Goal: Task Accomplishment & Management: Manage account settings

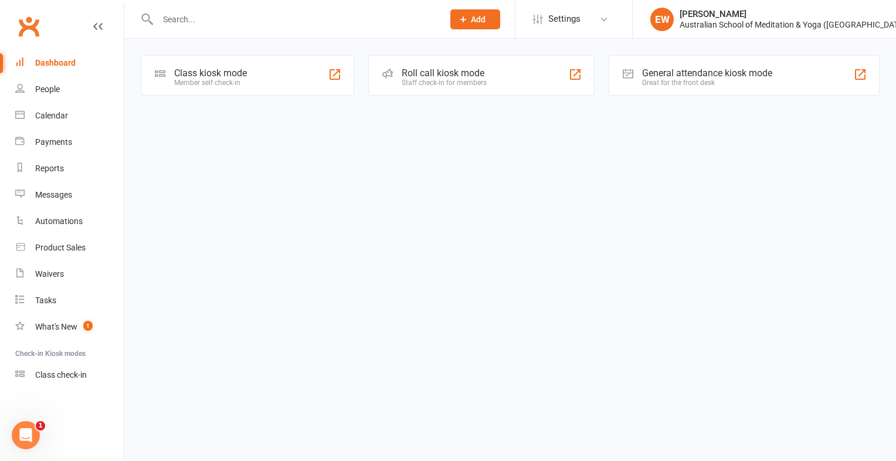
click at [206, 73] on div "Class kiosk mode" at bounding box center [210, 72] width 73 height 11
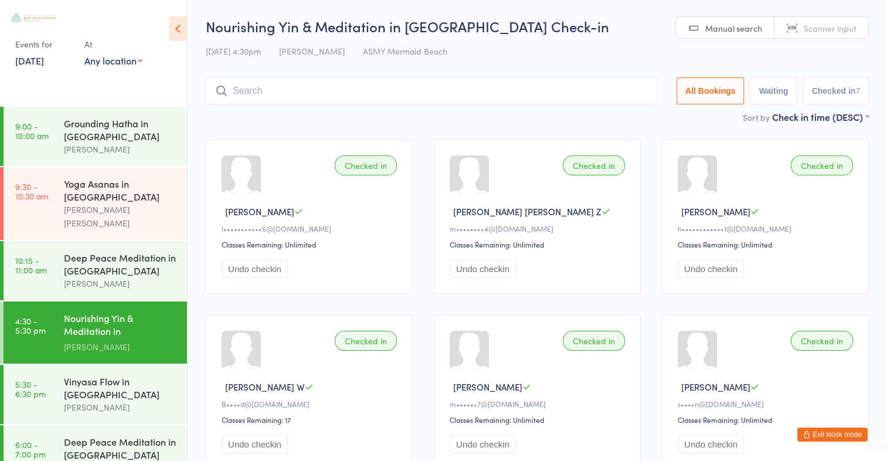
click at [180, 30] on icon at bounding box center [178, 28] width 18 height 25
click at [755, 31] on span "Manual search" at bounding box center [733, 28] width 57 height 12
click at [822, 32] on span "Scanner input" at bounding box center [830, 28] width 53 height 12
click at [171, 30] on icon at bounding box center [178, 28] width 18 height 25
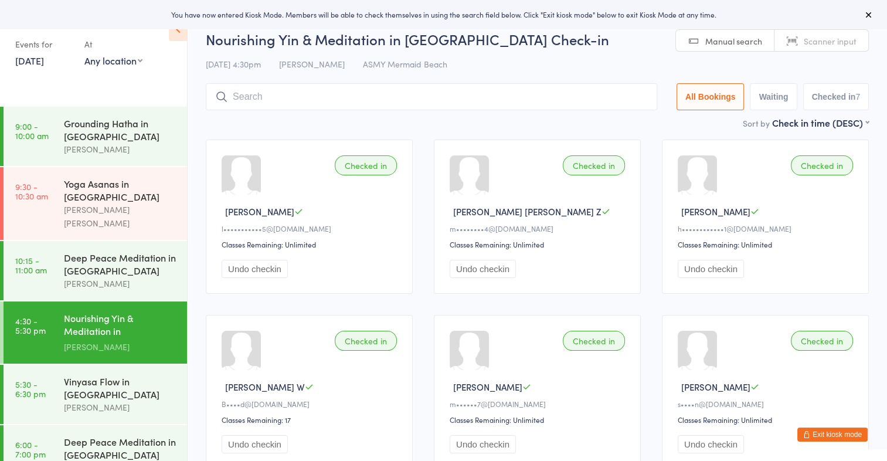
click at [49, 46] on div "Events for" at bounding box center [43, 44] width 57 height 19
click at [179, 35] on icon at bounding box center [178, 28] width 18 height 25
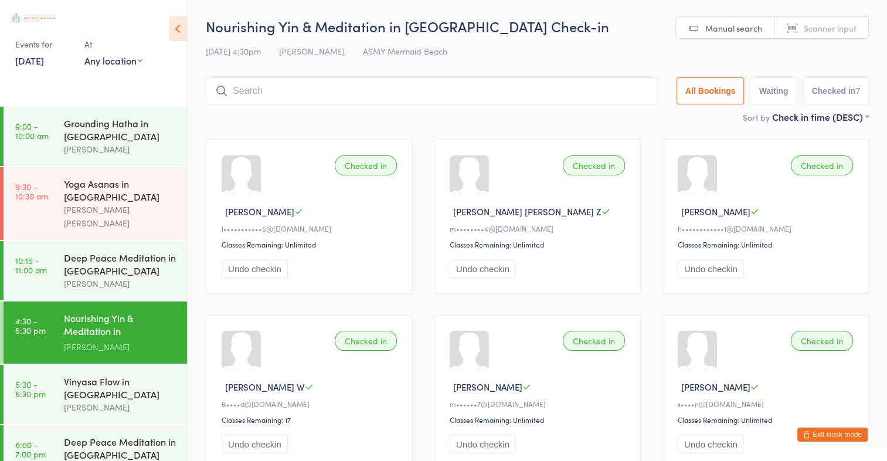
click at [873, 15] on html "You have now entered Kiosk Mode. Members will be able to check themselves in us…" at bounding box center [443, 230] width 887 height 461
click at [39, 17] on img at bounding box center [34, 17] width 44 height 9
click at [823, 436] on button "Exit kiosk mode" at bounding box center [832, 434] width 70 height 14
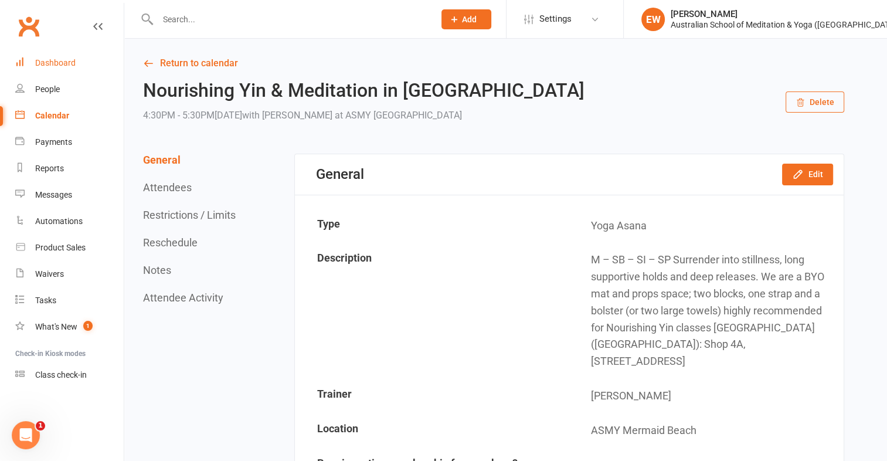
click at [56, 62] on div "Dashboard" at bounding box center [55, 62] width 40 height 9
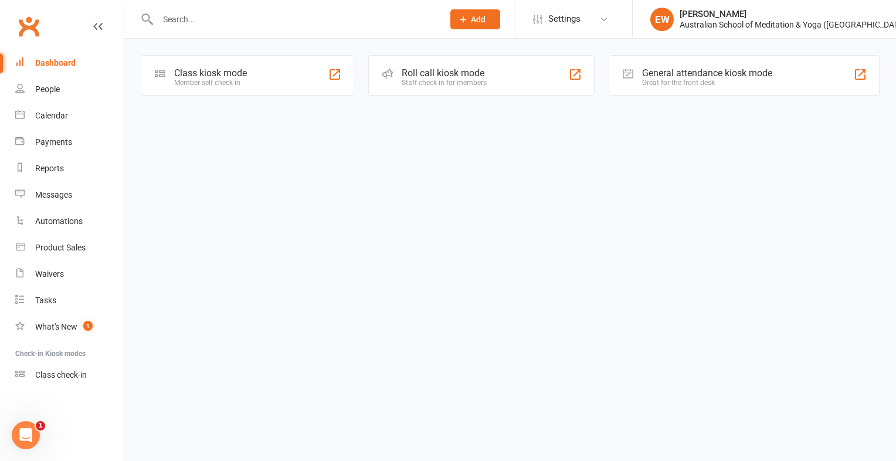
click at [380, 26] on input "text" at bounding box center [294, 19] width 281 height 16
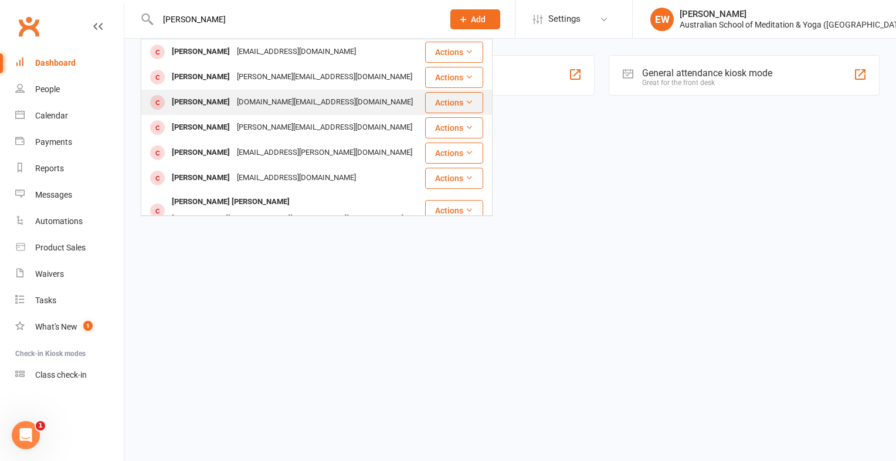
type input "michael sc"
click at [273, 100] on div "scray087.ms@gmail.com" at bounding box center [324, 102] width 183 height 17
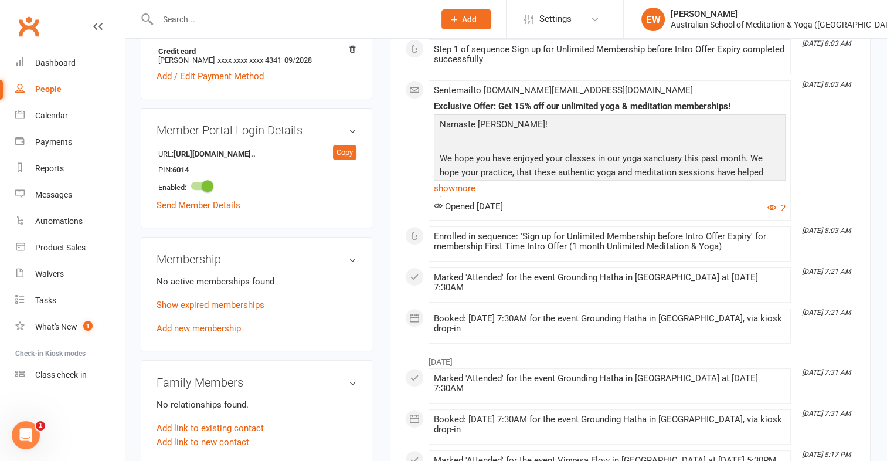
scroll to position [445, 0]
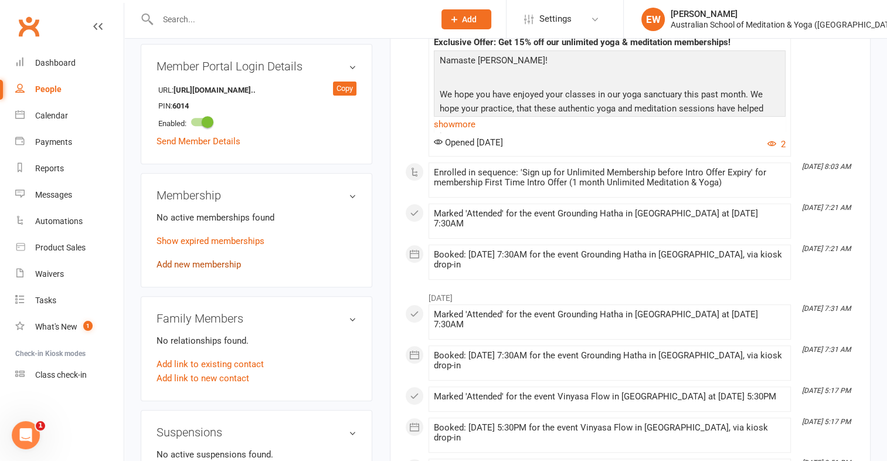
click at [198, 266] on link "Add new membership" at bounding box center [199, 264] width 84 height 11
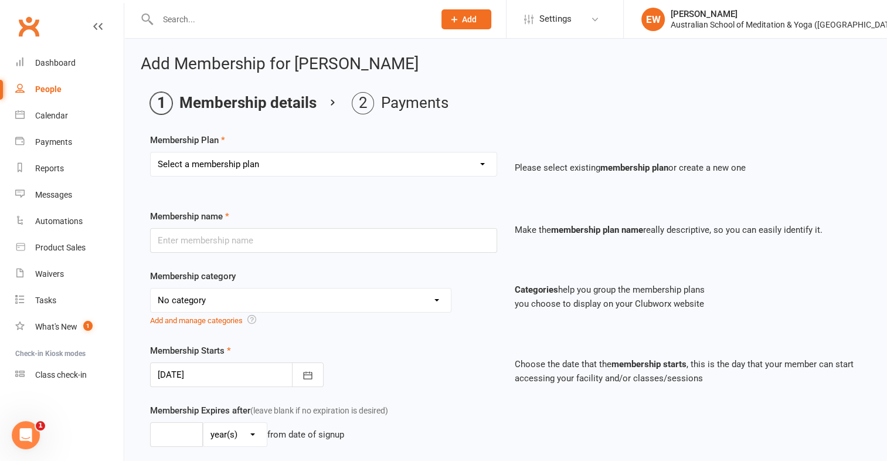
click at [453, 164] on select "Select a membership plan First Time Intro Offer (1 month Unlimited Meditation &…" at bounding box center [324, 163] width 346 height 23
select select "19"
click at [151, 152] on select "Select a membership plan First Time Intro Offer (1 month Unlimited Meditation &…" at bounding box center [324, 163] width 346 height 23
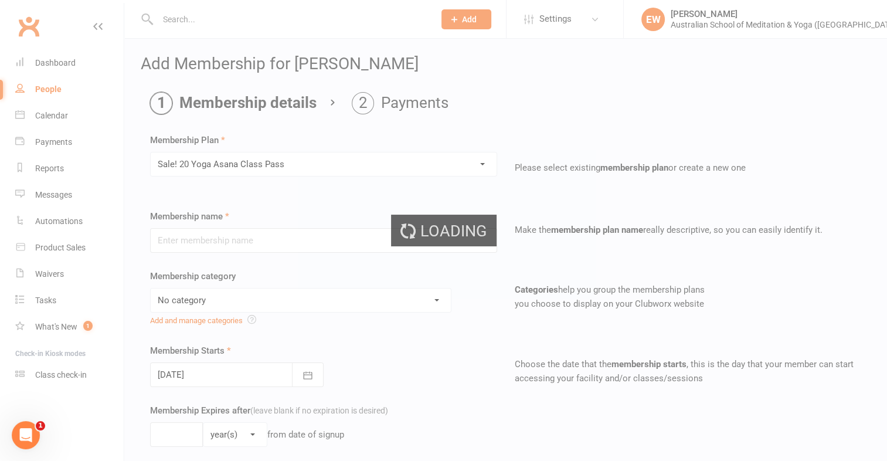
type input "Sale! 20 Yoga Asana Class Pass"
select select "1"
type input "3"
select select "2"
type input "20"
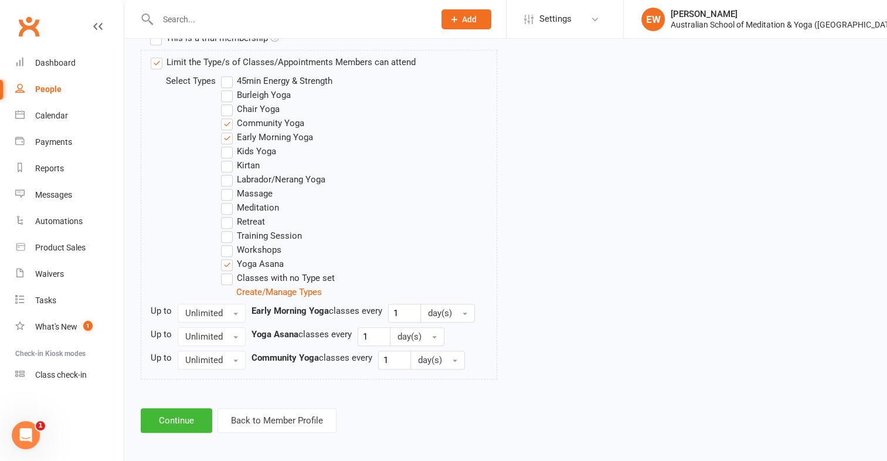
scroll to position [598, 0]
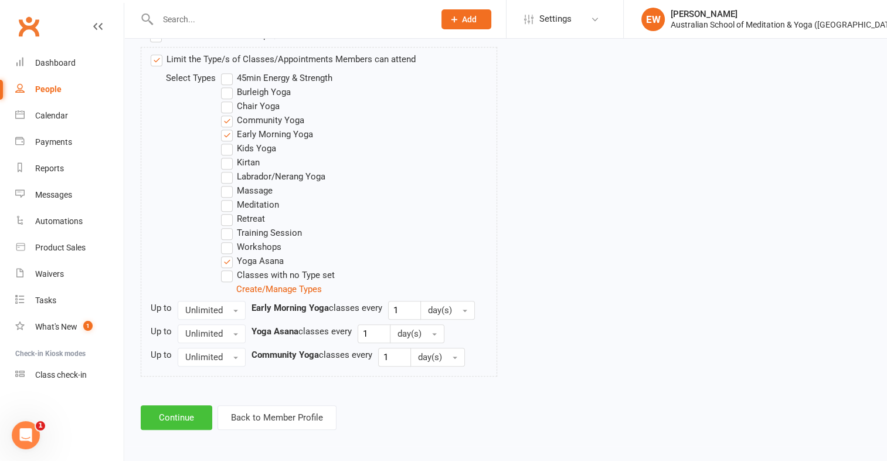
click at [182, 422] on button "Continue" at bounding box center [177, 417] width 72 height 25
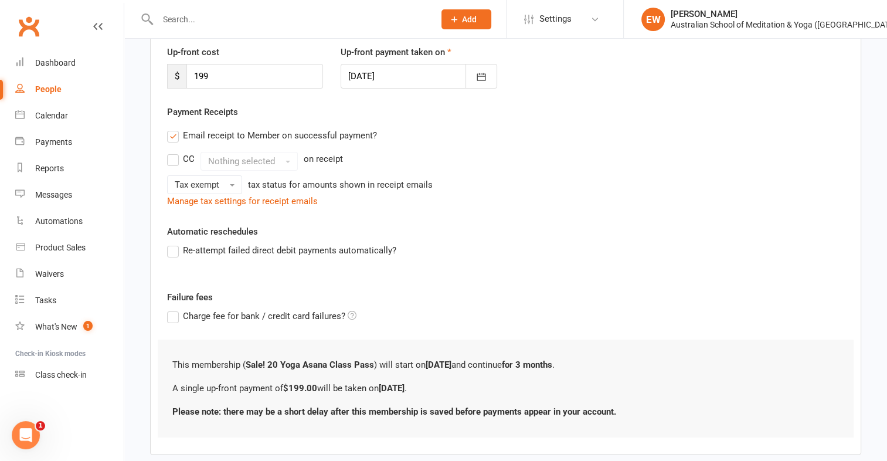
scroll to position [223, 0]
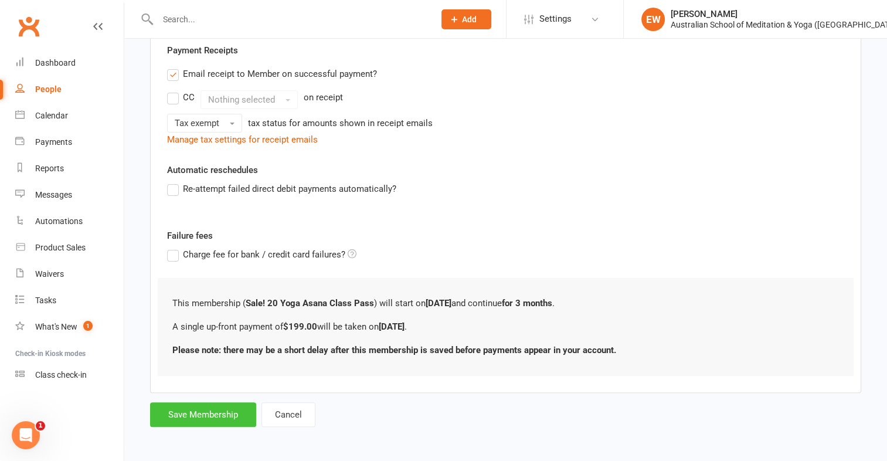
click at [205, 412] on button "Save Membership" at bounding box center [203, 414] width 106 height 25
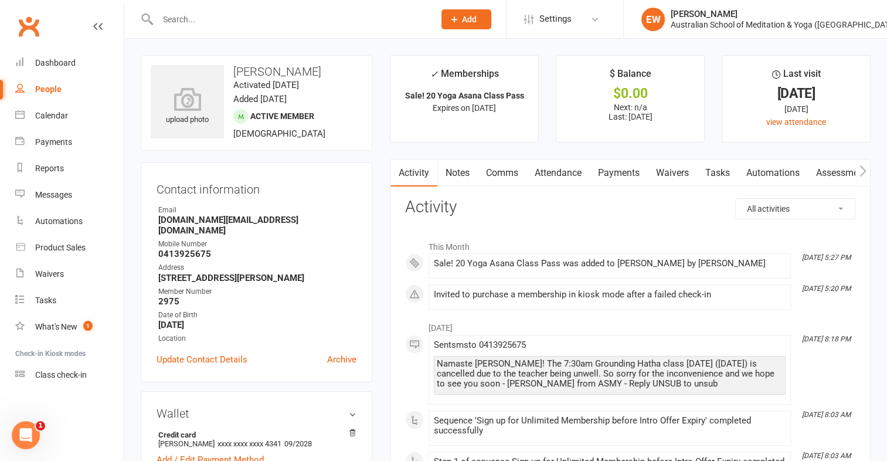
click at [629, 175] on link "Payments" at bounding box center [619, 172] width 58 height 27
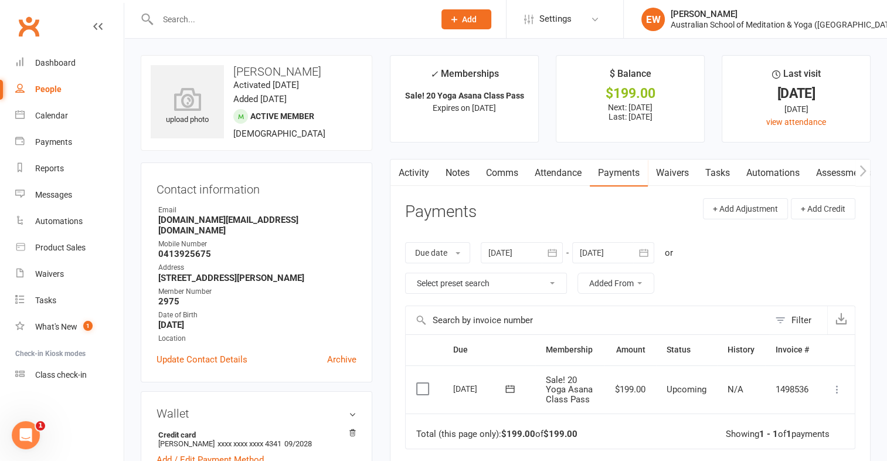
click at [836, 394] on icon at bounding box center [837, 389] width 12 height 12
click at [781, 436] on link "Mark as Paid (POS)" at bounding box center [786, 435] width 116 height 23
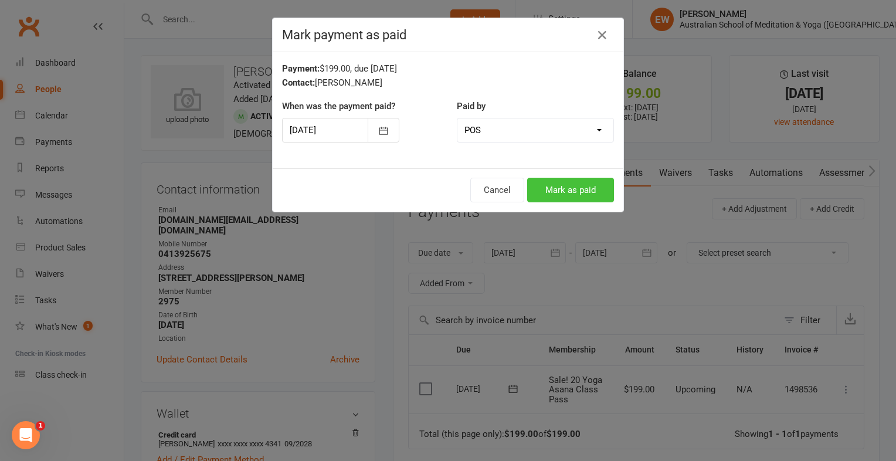
click at [571, 188] on button "Mark as paid" at bounding box center [570, 190] width 87 height 25
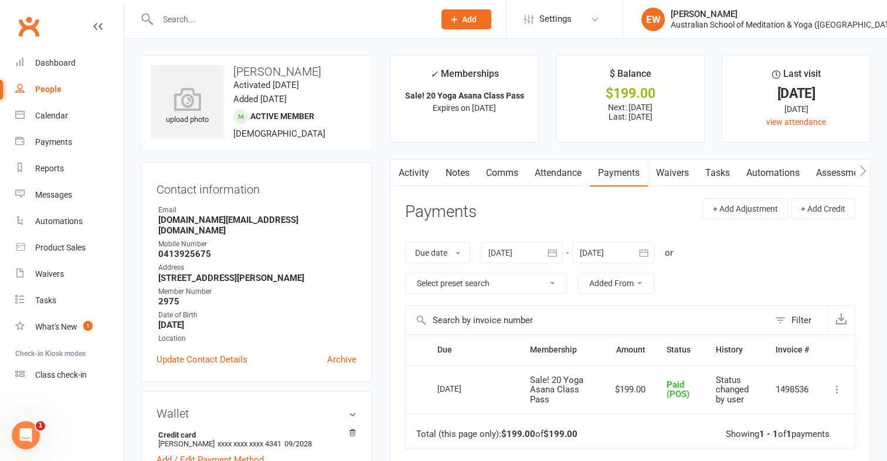
click at [354, 16] on input "text" at bounding box center [290, 19] width 272 height 16
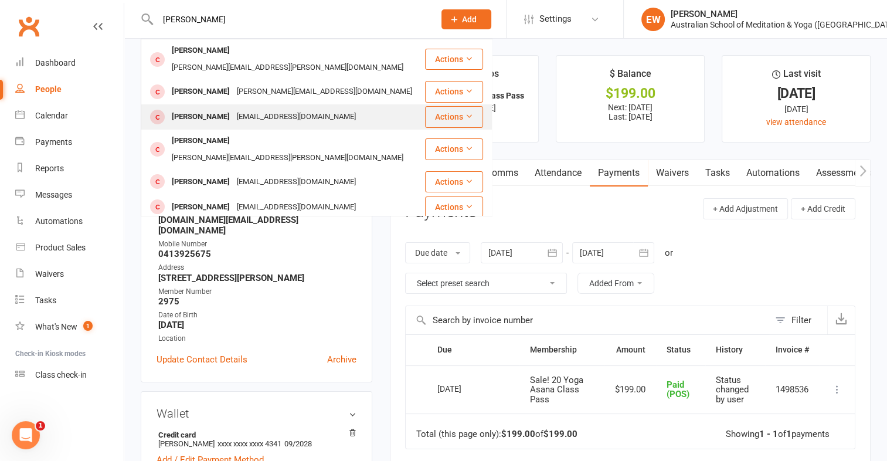
type input "marianne"
click at [211, 108] on div "[PERSON_NAME]" at bounding box center [200, 116] width 65 height 17
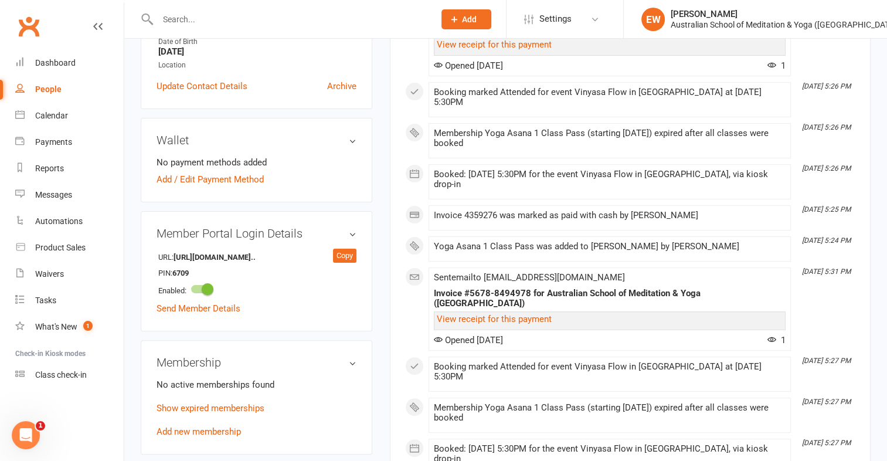
scroll to position [310, 0]
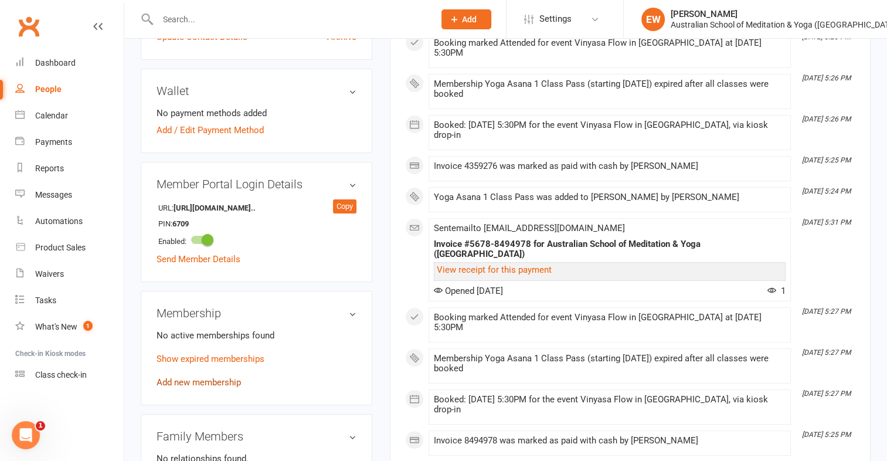
click at [218, 382] on link "Add new membership" at bounding box center [199, 382] width 84 height 11
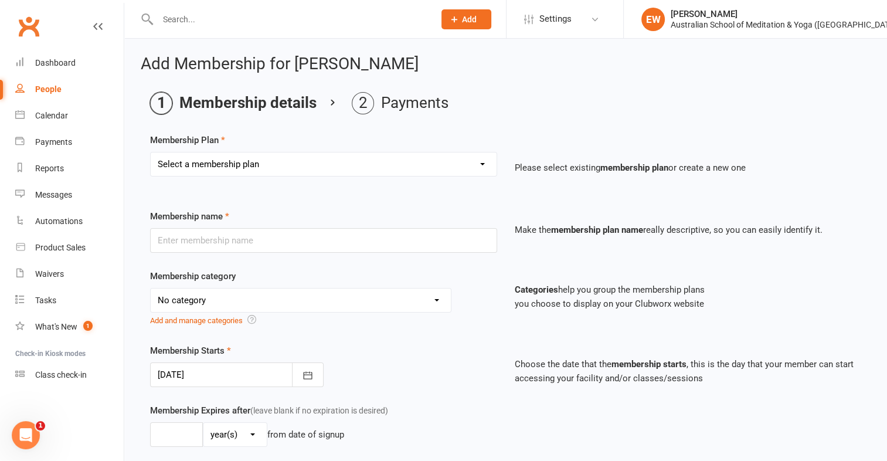
click at [259, 165] on select "Select a membership plan First Time Intro Offer (1 month Unlimited Meditation &…" at bounding box center [324, 163] width 346 height 23
select select "3"
click at [151, 152] on select "Select a membership plan First Time Intro Offer (1 month Unlimited Meditation &…" at bounding box center [324, 163] width 346 height 23
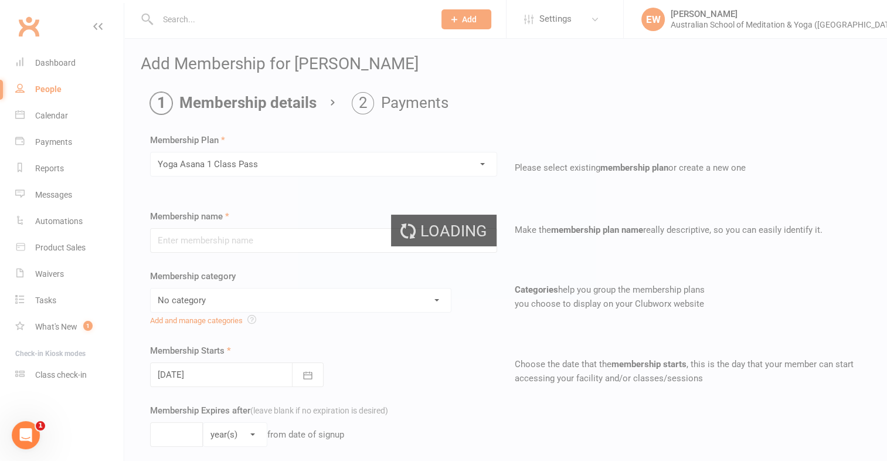
type input "Yoga Asana 1 Class Pass"
select select "4"
type input "3"
select select "2"
type input "1"
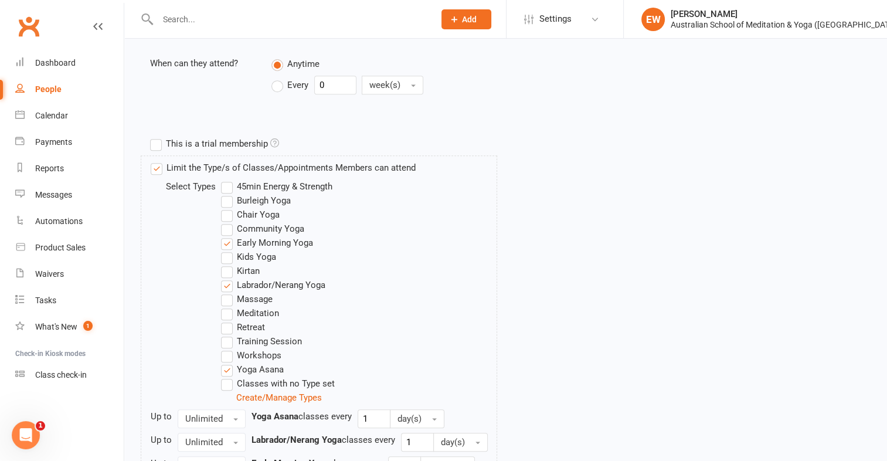
scroll to position [598, 0]
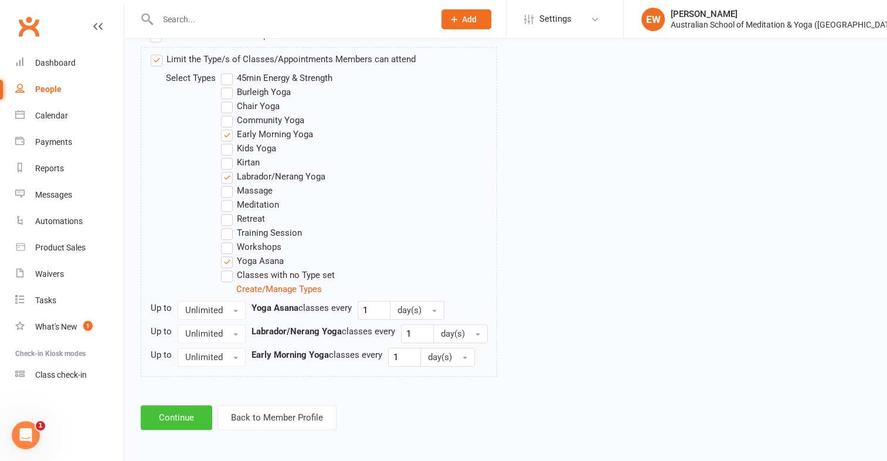
click at [159, 415] on button "Continue" at bounding box center [177, 417] width 72 height 25
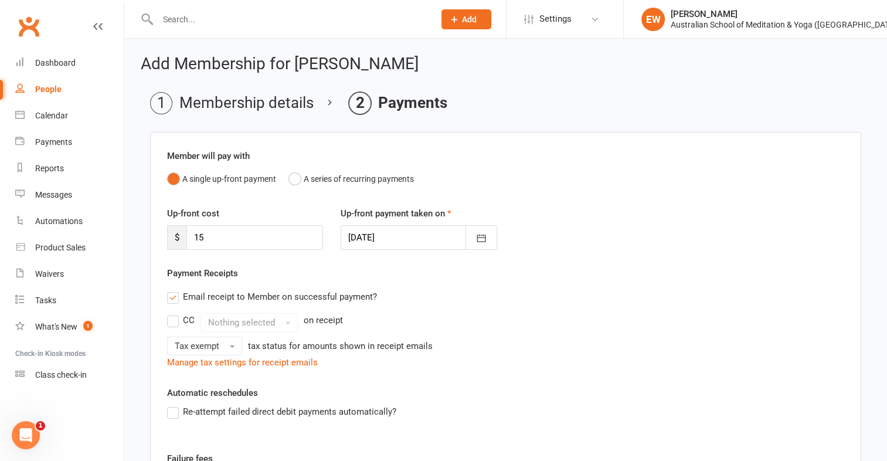
scroll to position [223, 0]
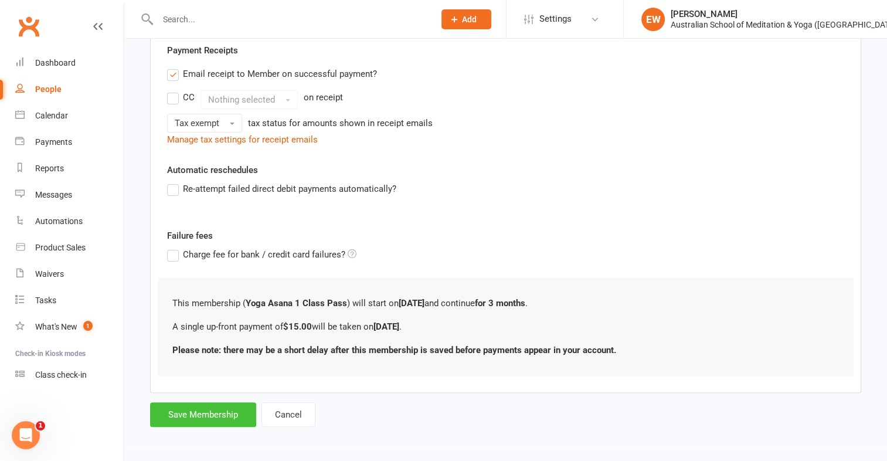
click at [174, 412] on button "Save Membership" at bounding box center [203, 414] width 106 height 25
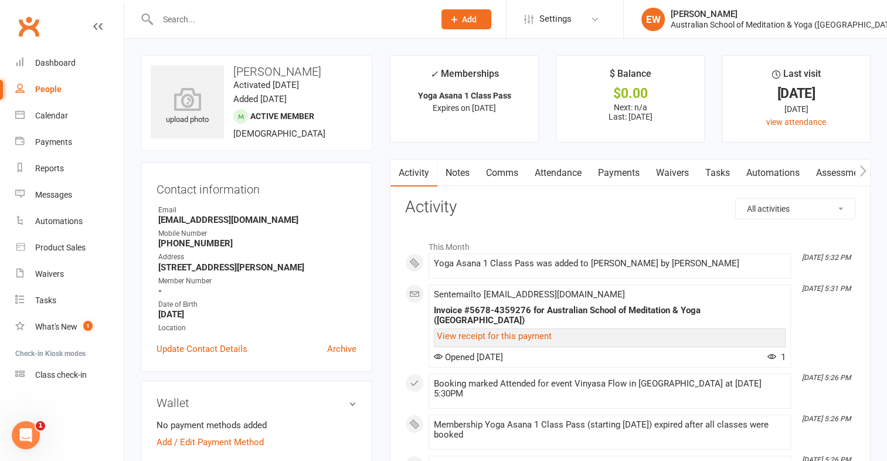
click at [617, 172] on link "Payments" at bounding box center [619, 172] width 58 height 27
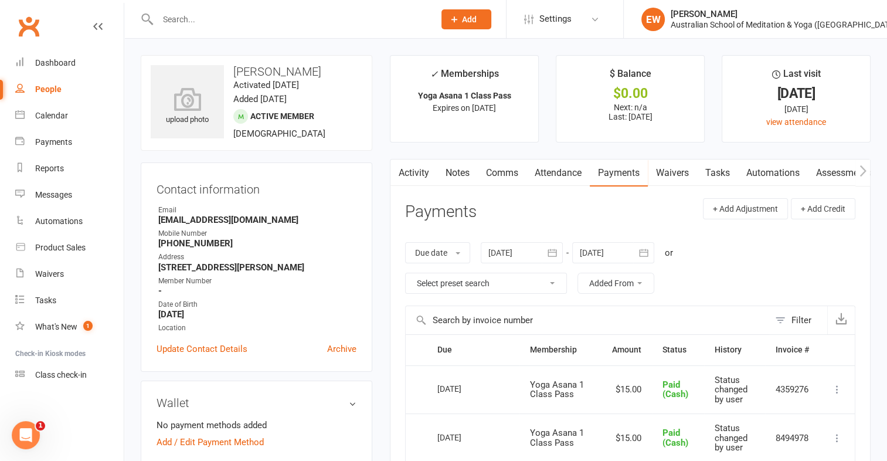
click at [836, 387] on icon at bounding box center [837, 389] width 12 height 12
click at [420, 388] on td "Select this" at bounding box center [416, 389] width 21 height 49
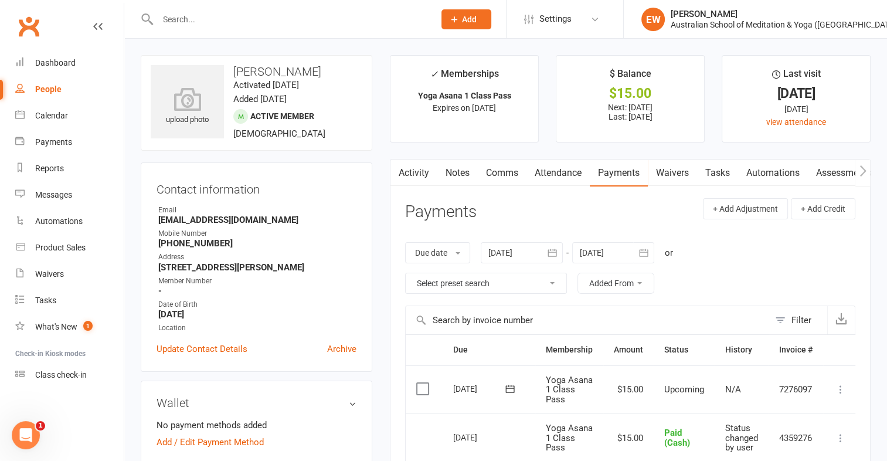
click at [421, 389] on label at bounding box center [424, 389] width 16 height 12
click at [421, 383] on input "checkbox" at bounding box center [420, 383] width 8 height 0
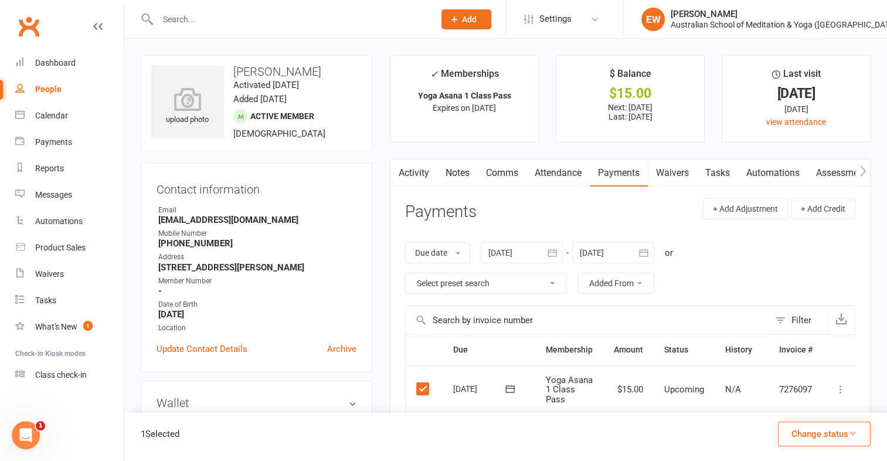
click at [842, 388] on icon at bounding box center [841, 389] width 12 height 12
click at [801, 414] on link "Mark as Paid (Cash)" at bounding box center [789, 411] width 116 height 23
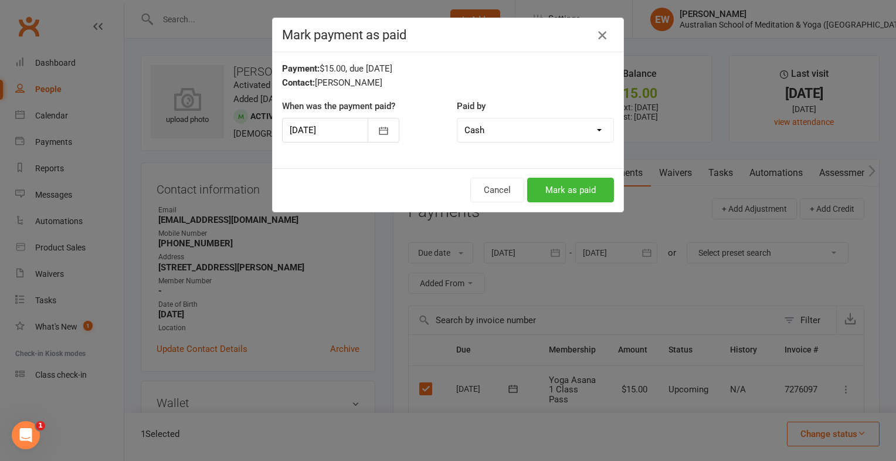
click at [600, 36] on icon "button" at bounding box center [602, 35] width 14 height 14
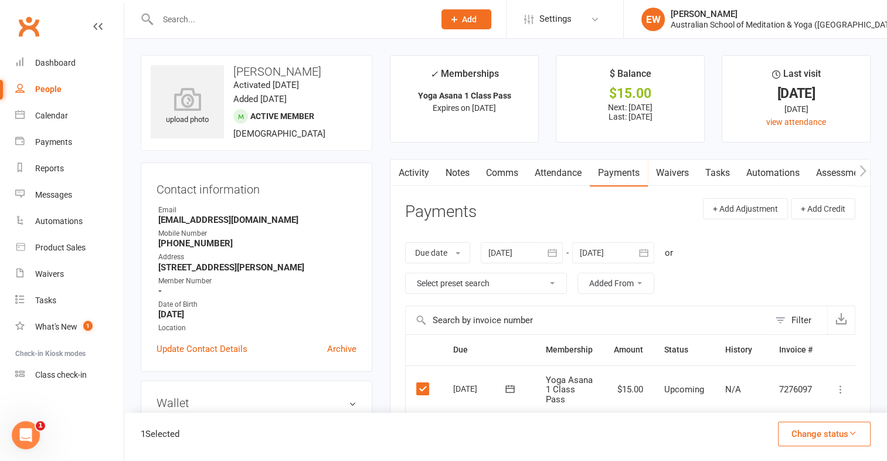
click at [213, 29] on div at bounding box center [284, 19] width 286 height 38
click at [203, 25] on input "text" at bounding box center [290, 19] width 272 height 16
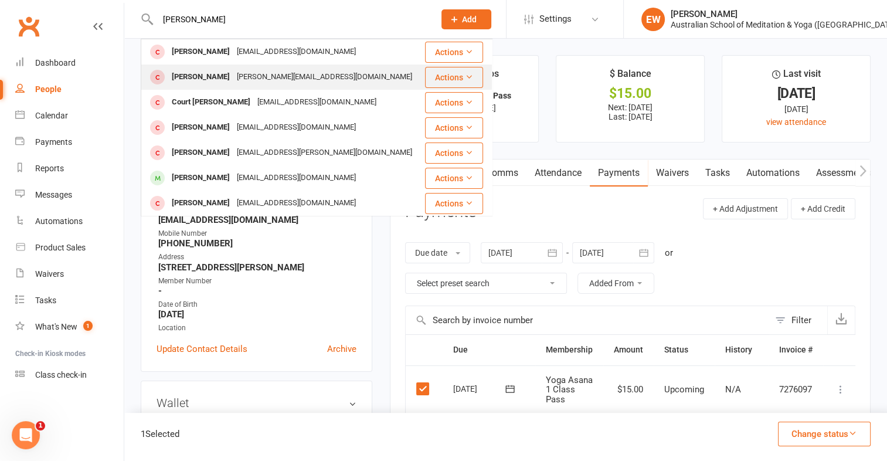
type input "[PERSON_NAME]"
click at [213, 67] on div "[PERSON_NAME] [EMAIL_ADDRESS][DOMAIN_NAME]" at bounding box center [282, 77] width 281 height 24
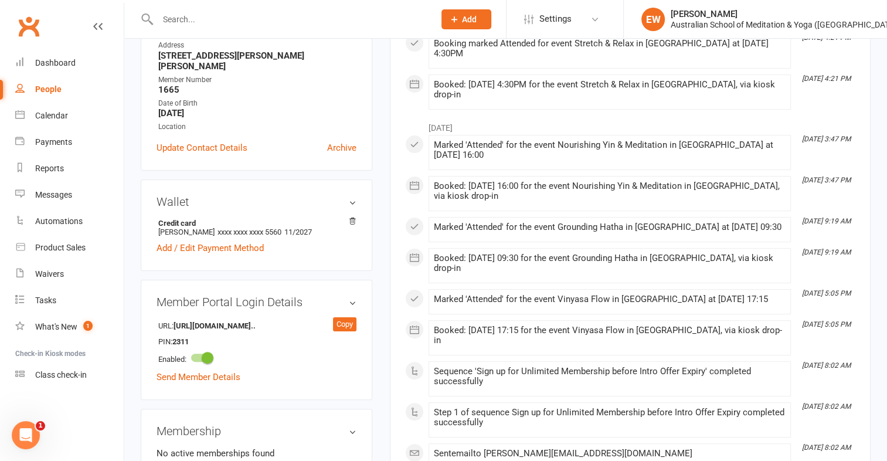
scroll to position [273, 0]
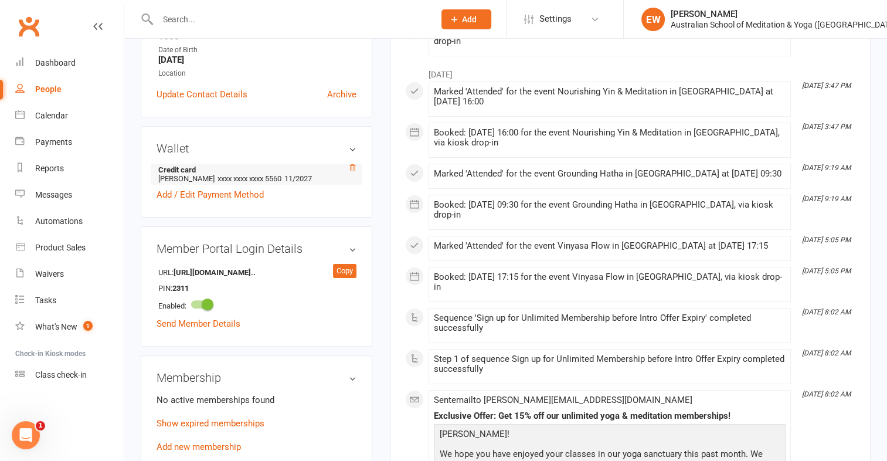
click at [352, 164] on icon at bounding box center [352, 168] width 8 height 8
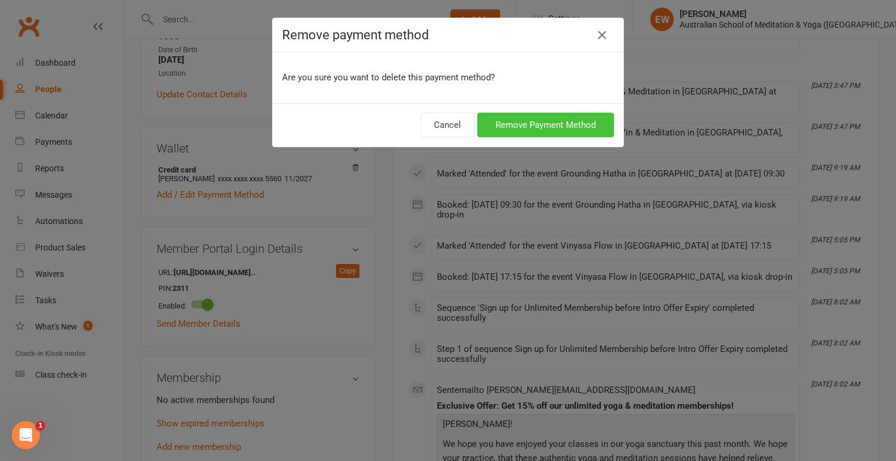
click at [521, 118] on button "Remove Payment Method" at bounding box center [545, 125] width 137 height 25
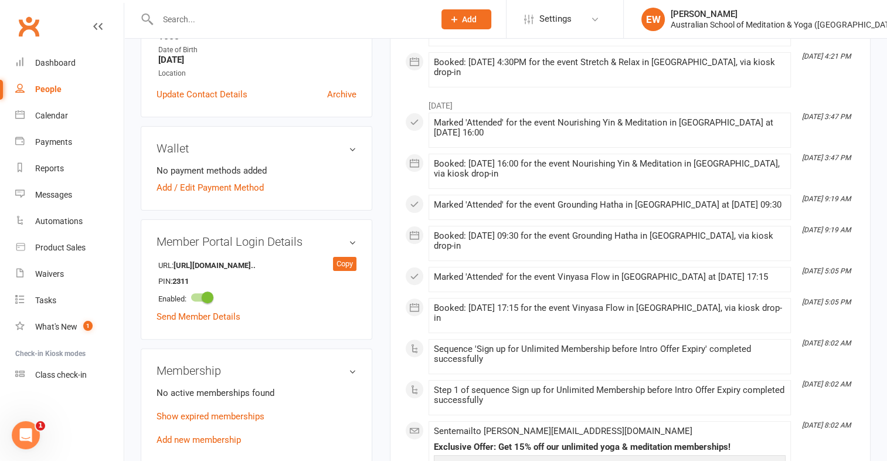
scroll to position [0, 0]
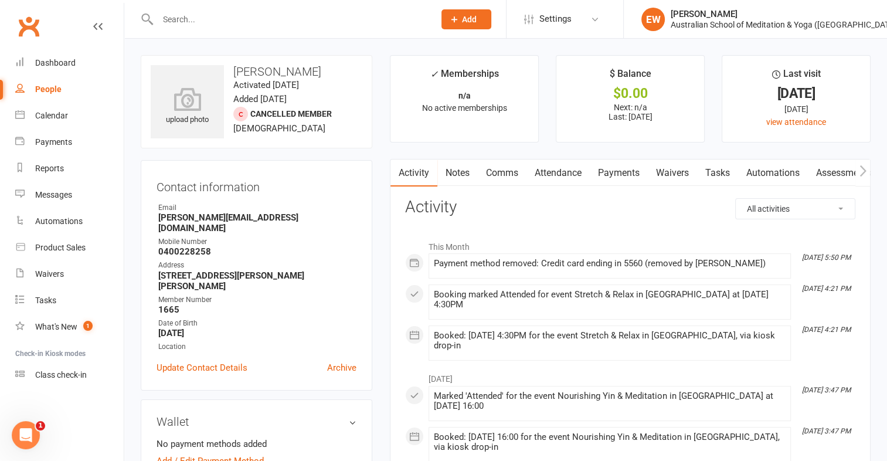
click at [254, 20] on input "text" at bounding box center [290, 19] width 272 height 16
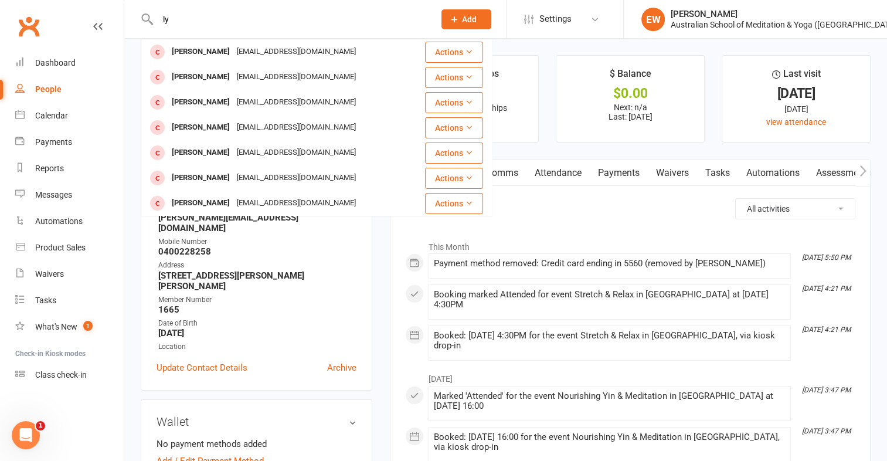
type input "l"
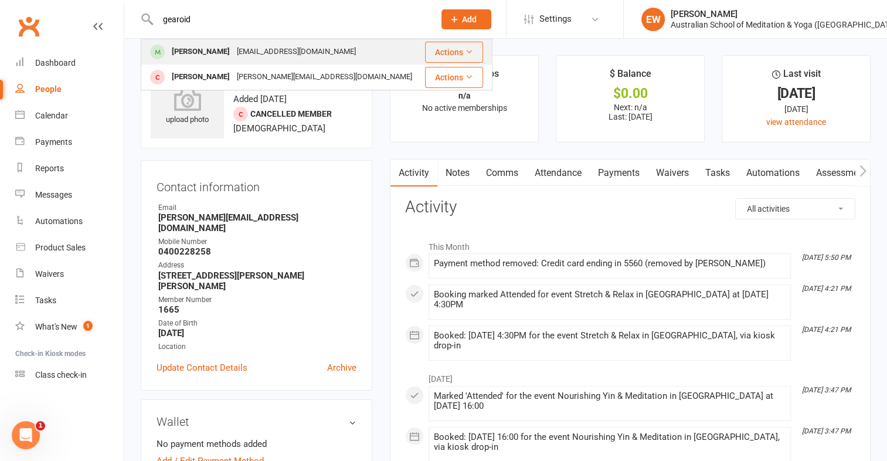
type input "gearoid"
click at [233, 55] on div "[PERSON_NAME]" at bounding box center [200, 51] width 65 height 17
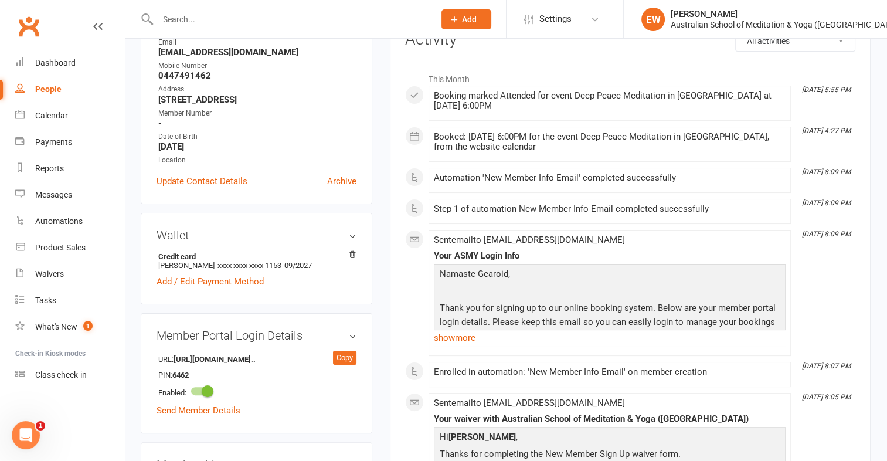
scroll to position [165, 0]
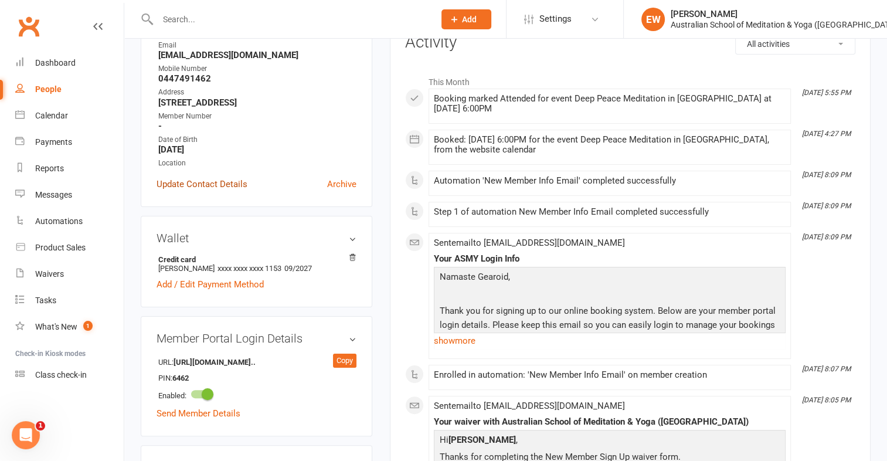
click at [216, 191] on link "Update Contact Details" at bounding box center [202, 184] width 91 height 14
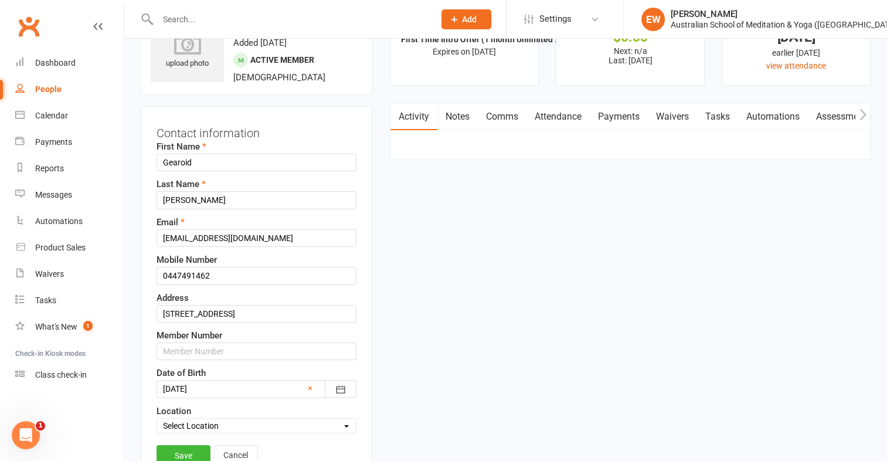
scroll to position [55, 0]
click at [197, 351] on input "text" at bounding box center [257, 353] width 200 height 18
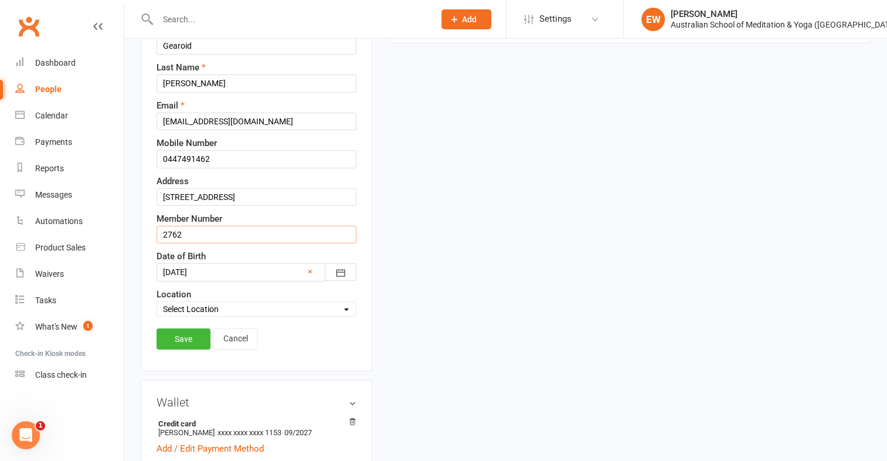
scroll to position [176, 0]
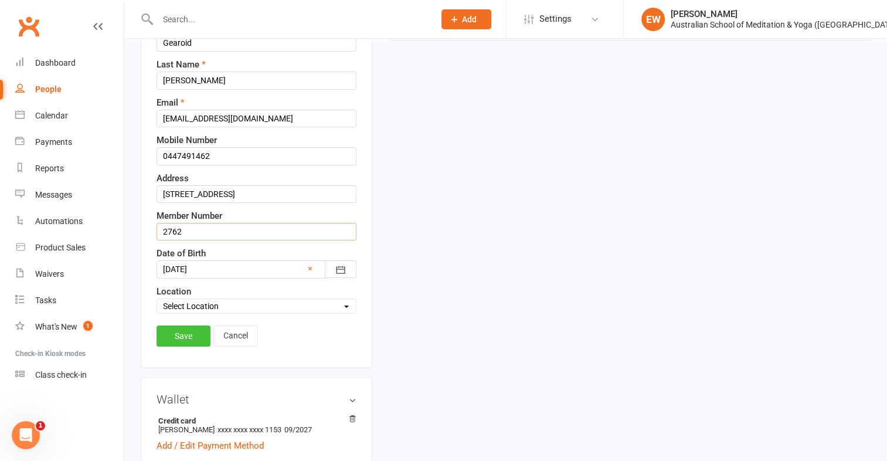
type input "2762"
click at [167, 336] on link "Save" at bounding box center [184, 335] width 54 height 21
